Goal: Task Accomplishment & Management: Use online tool/utility

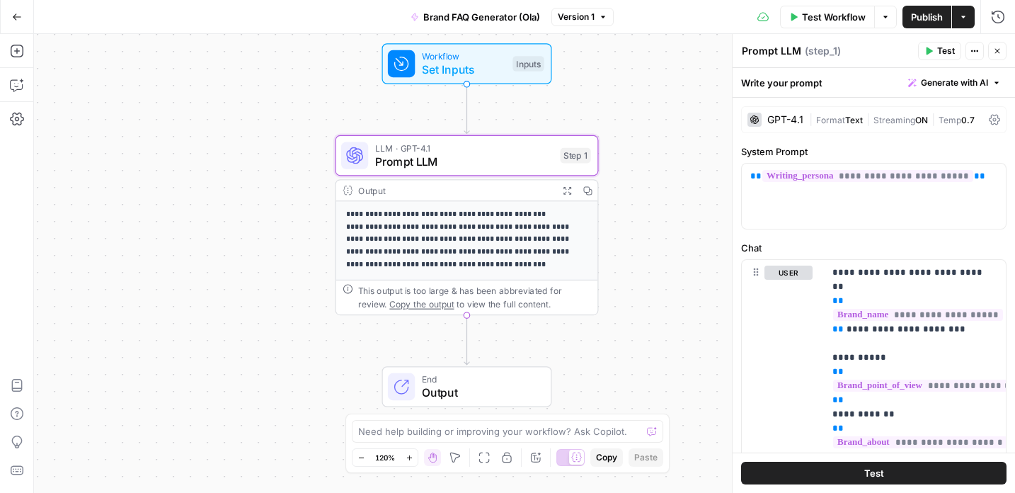
scroll to position [358, 0]
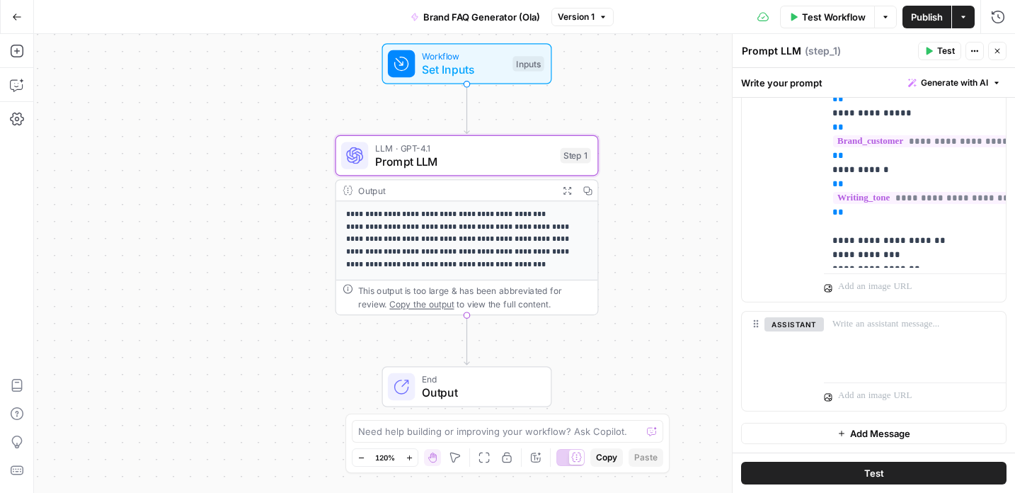
click at [9, 16] on button "Go Back" at bounding box center [16, 16] width 25 height 25
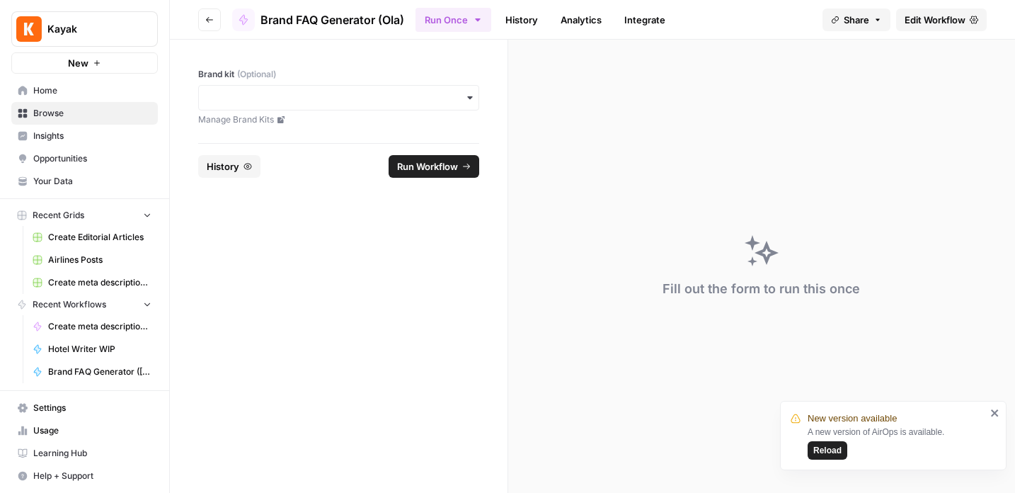
click at [53, 84] on span "Home" at bounding box center [92, 90] width 118 height 13
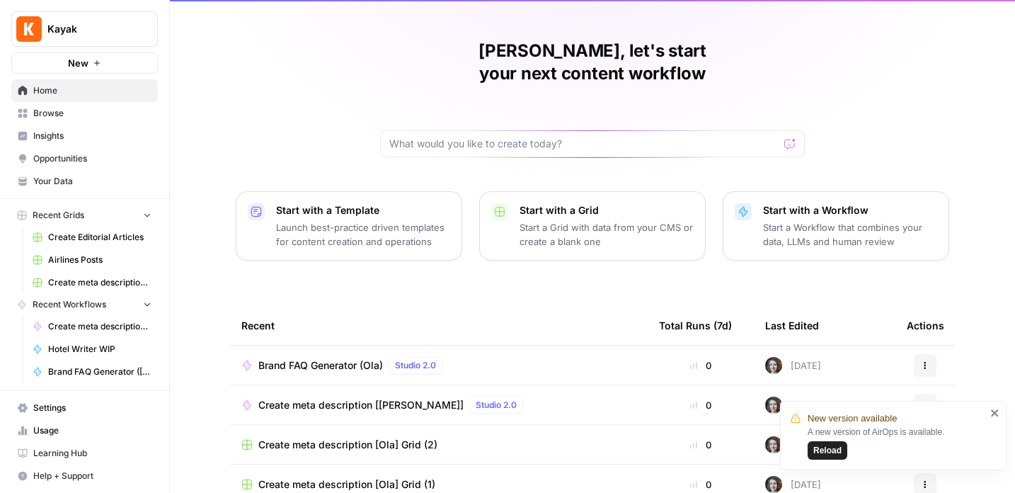
scroll to position [159, 0]
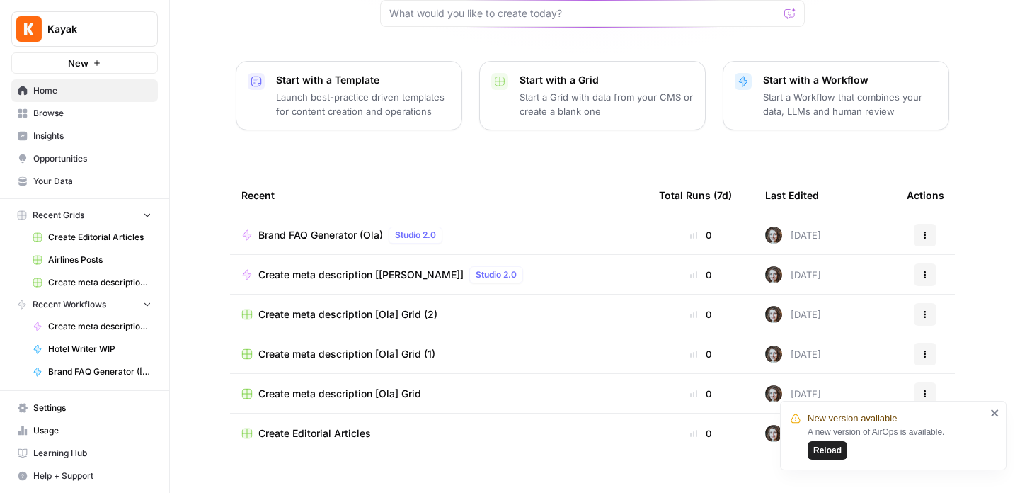
click at [53, 110] on span "Browse" at bounding box center [92, 113] width 118 height 13
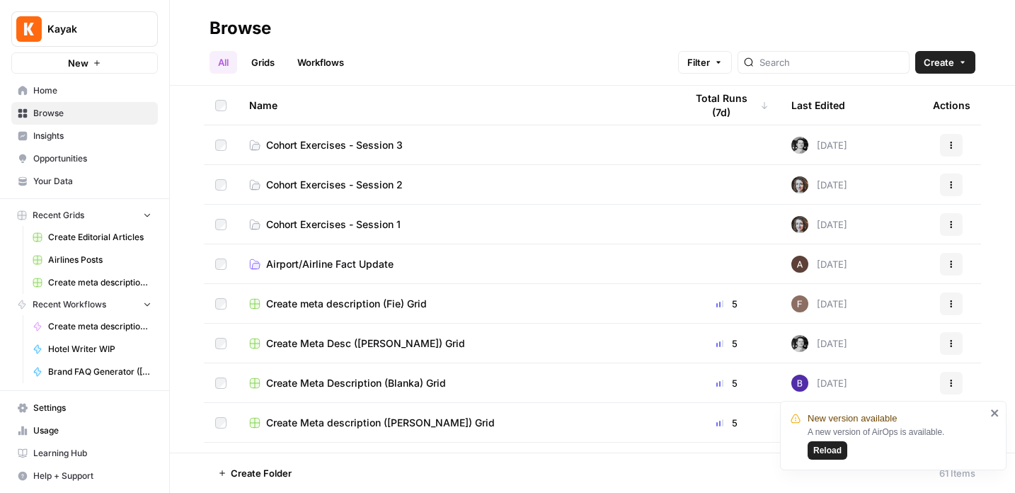
click at [338, 59] on link "Workflows" at bounding box center [321, 62] width 64 height 23
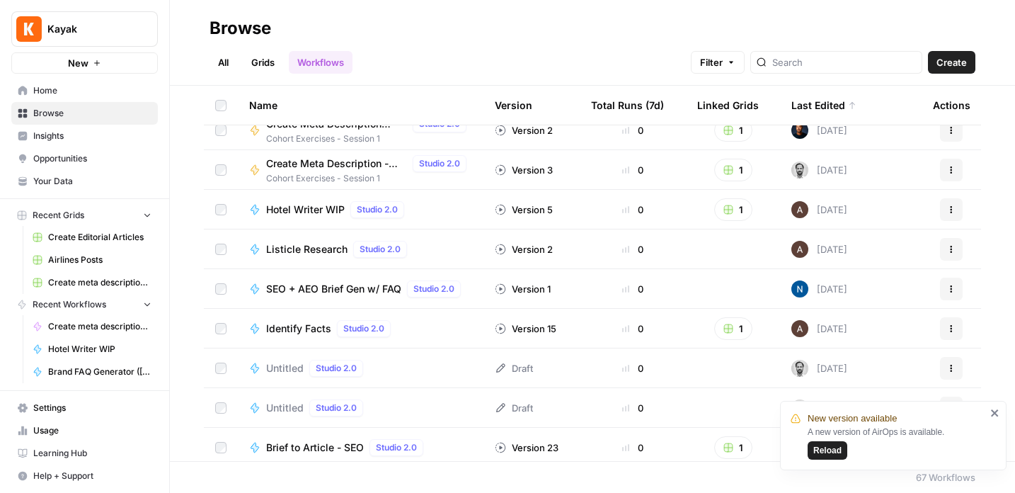
scroll to position [1804, 0]
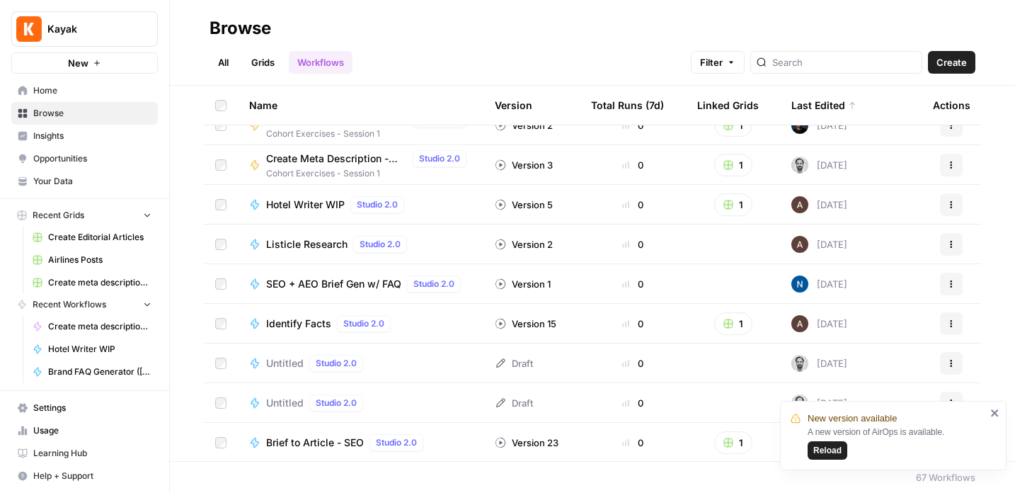
click at [299, 200] on span "Hotel Writer WIP" at bounding box center [305, 205] width 79 height 14
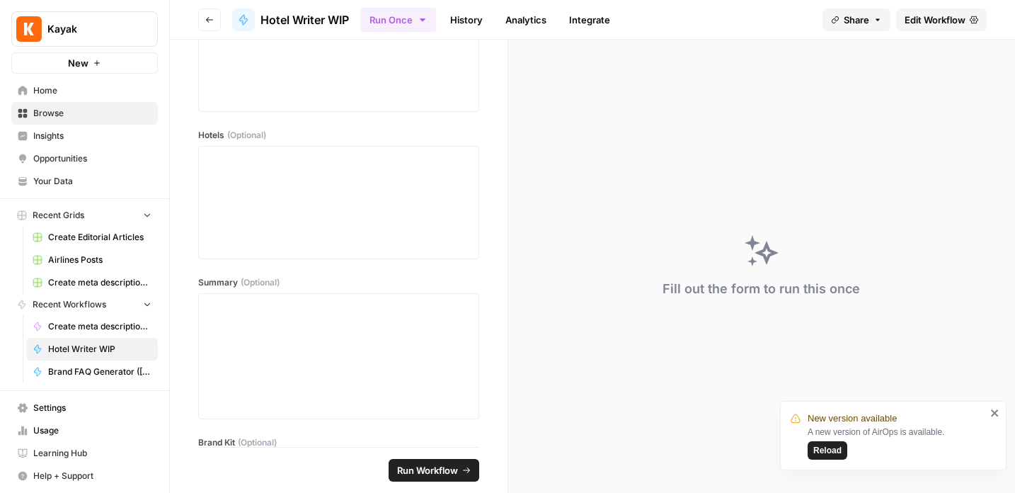
scroll to position [164, 0]
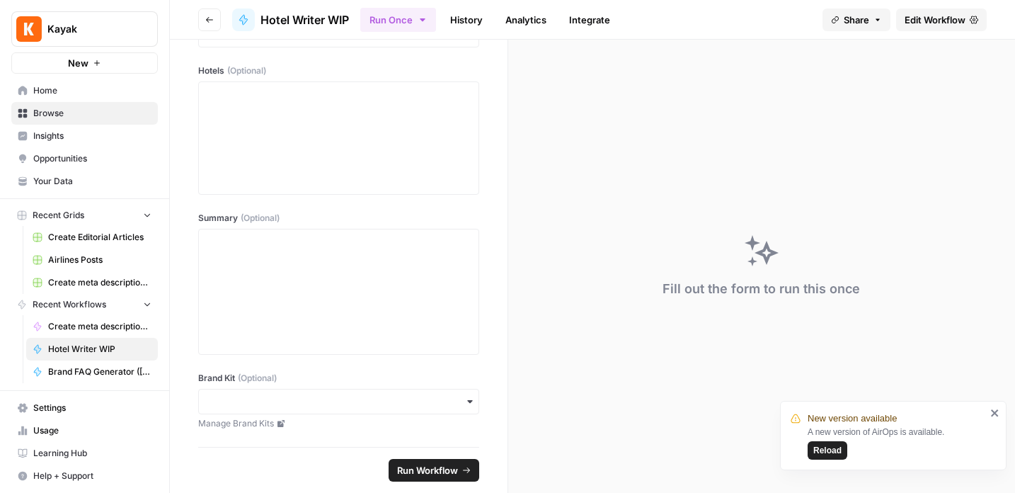
drag, startPoint x: 998, startPoint y: 411, endPoint x: 986, endPoint y: 443, distance: 34.5
click at [986, 443] on div "New version available A new version of AirOps is available. Reload" at bounding box center [893, 435] width 227 height 69
click at [818, 452] on span "Reload" at bounding box center [827, 450] width 28 height 13
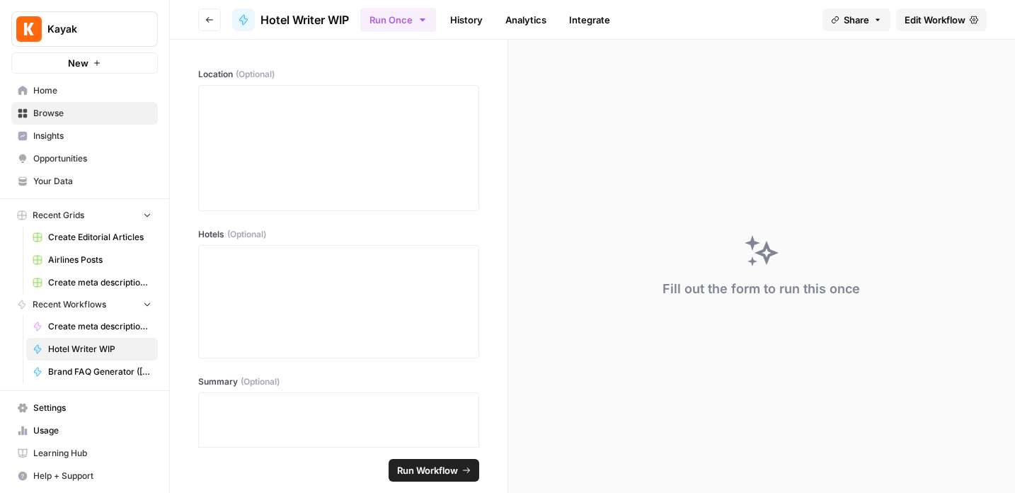
click at [286, 16] on span "Hotel Writer WIP" at bounding box center [305, 19] width 88 height 17
click at [941, 16] on span "Edit Workflow" at bounding box center [935, 20] width 61 height 14
